Goal: Task Accomplishment & Management: Use online tool/utility

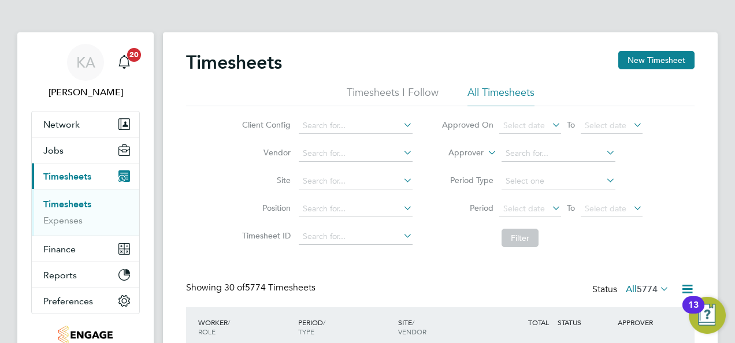
click at [401, 123] on icon at bounding box center [401, 125] width 0 height 16
click at [345, 246] on li "Countryside Timber Frame Ltd" at bounding box center [373, 251] width 150 height 16
type input "Countryside Timber Frame Ltd"
click at [550, 207] on icon at bounding box center [550, 208] width 0 height 16
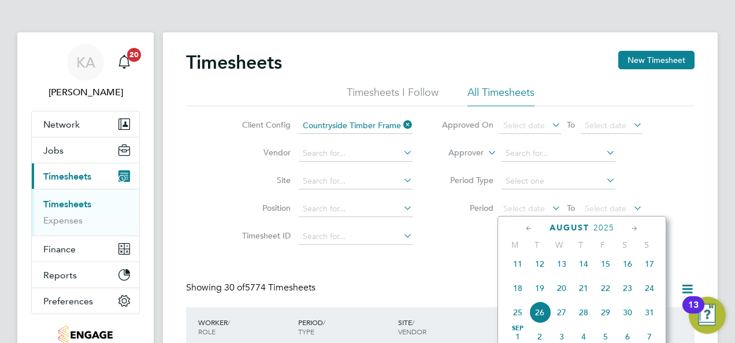
click at [520, 296] on span "18" at bounding box center [518, 288] width 22 height 22
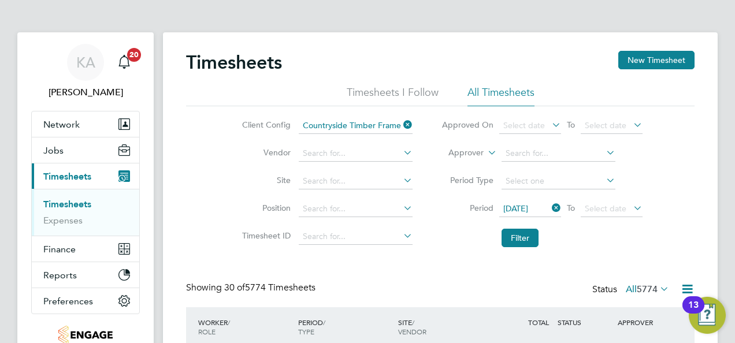
click at [631, 208] on icon at bounding box center [631, 208] width 0 height 16
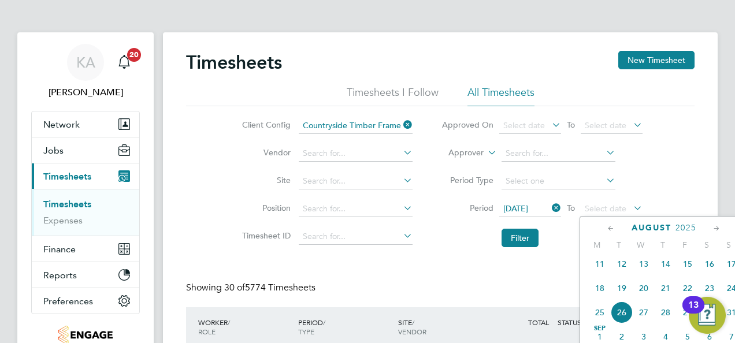
click at [730, 296] on span "24" at bounding box center [732, 288] width 22 height 22
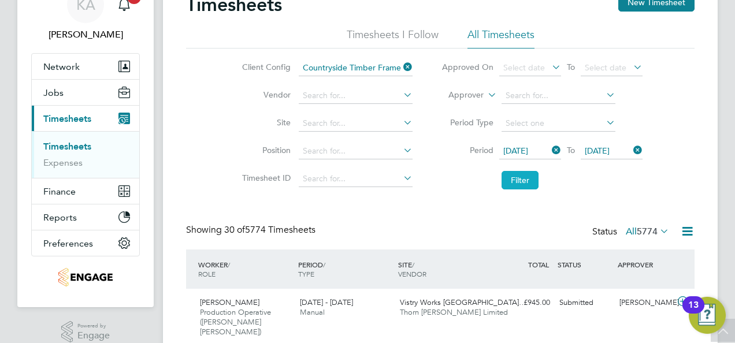
click at [512, 186] on button "Filter" at bounding box center [520, 180] width 37 height 18
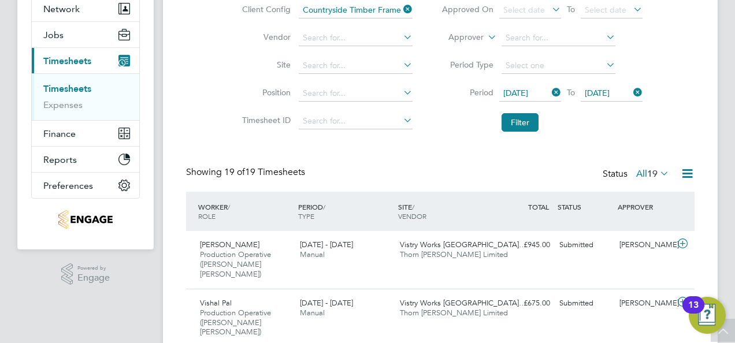
click at [654, 176] on span "19" at bounding box center [652, 174] width 10 height 12
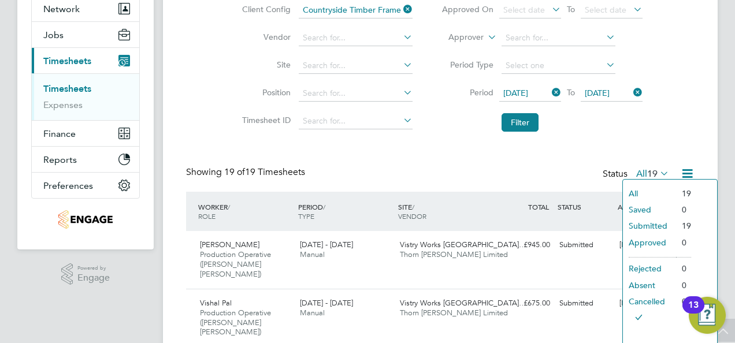
click at [656, 190] on li "All" at bounding box center [649, 194] width 53 height 16
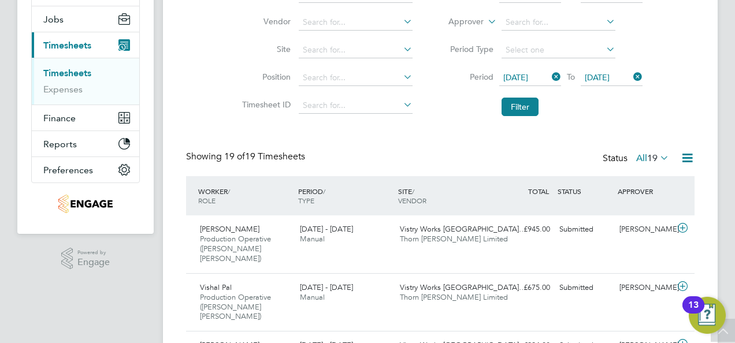
click at [682, 155] on icon at bounding box center [687, 158] width 14 height 14
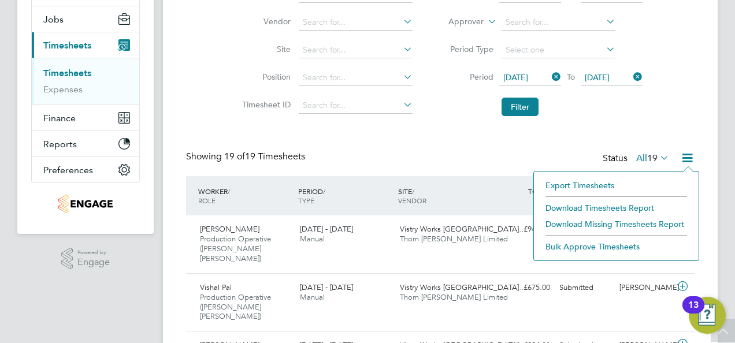
click at [619, 206] on li "Download Timesheets Report" at bounding box center [616, 208] width 153 height 16
